Goal: Check status: Check status

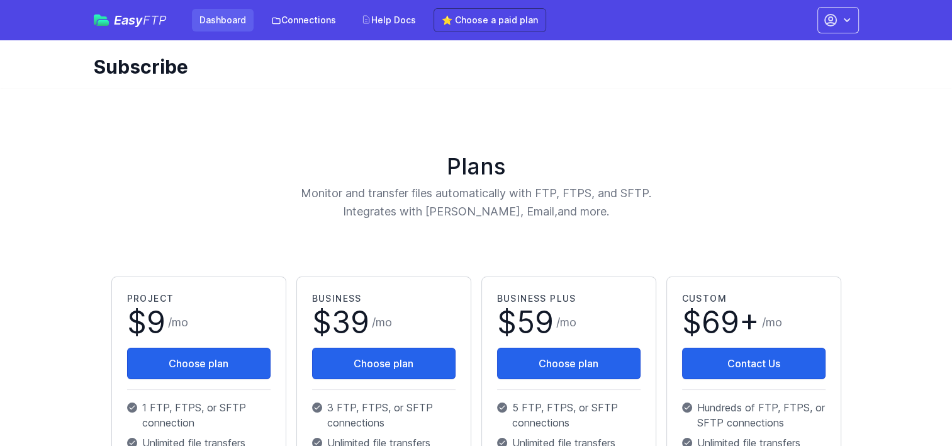
click at [223, 19] on link "Dashboard" at bounding box center [223, 20] width 62 height 23
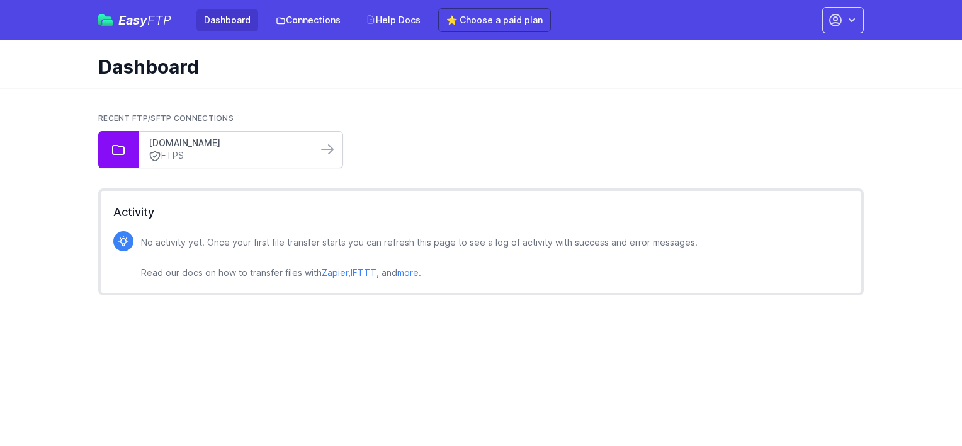
click at [201, 145] on link "sftp.sgch.com.au" at bounding box center [228, 143] width 159 height 13
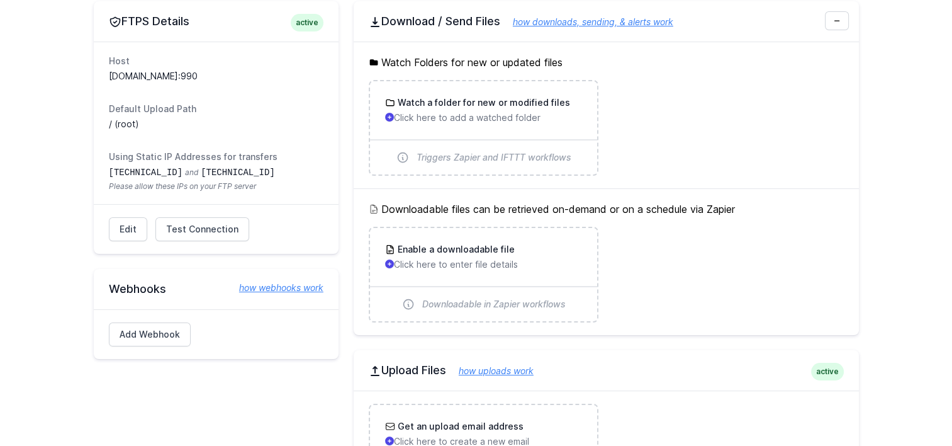
scroll to position [126, 0]
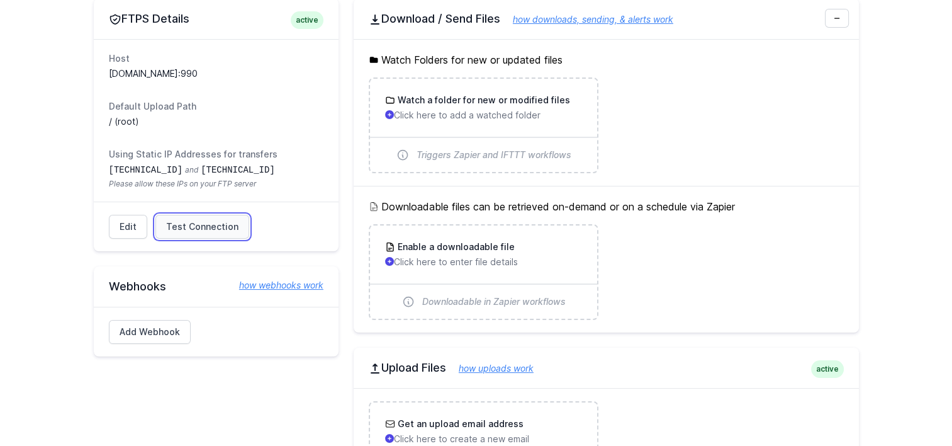
click at [210, 224] on span "Test Connection" at bounding box center [202, 226] width 72 height 13
